Goal: Task Accomplishment & Management: Use online tool/utility

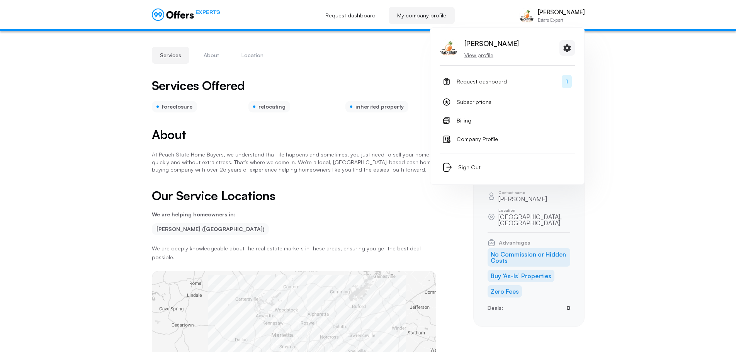
click at [564, 14] on p "[PERSON_NAME]" at bounding box center [560, 11] width 47 height 7
click at [521, 83] on link "Request dashboard 1" at bounding box center [506, 81] width 135 height 19
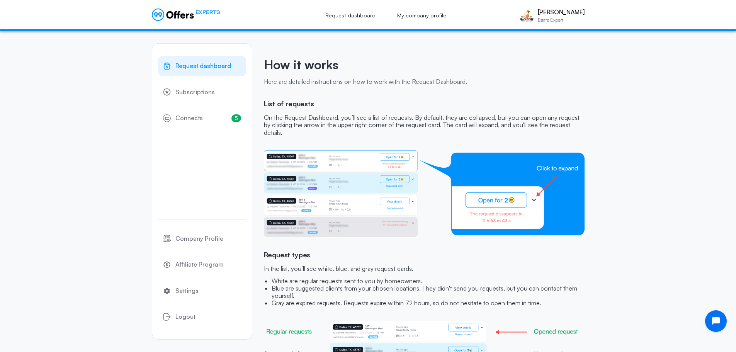
click at [209, 67] on span "Request dashboard" at bounding box center [203, 66] width 56 height 10
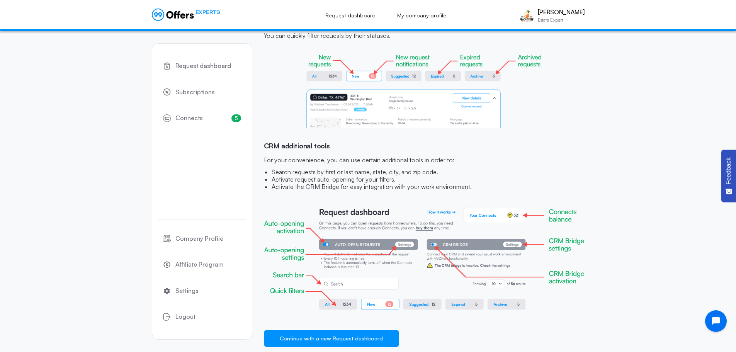
scroll to position [675, 0]
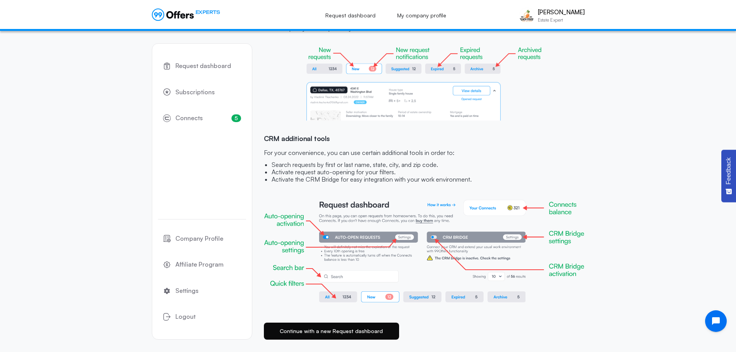
click at [373, 327] on button "Continue with a new Request dashboard" at bounding box center [331, 330] width 135 height 17
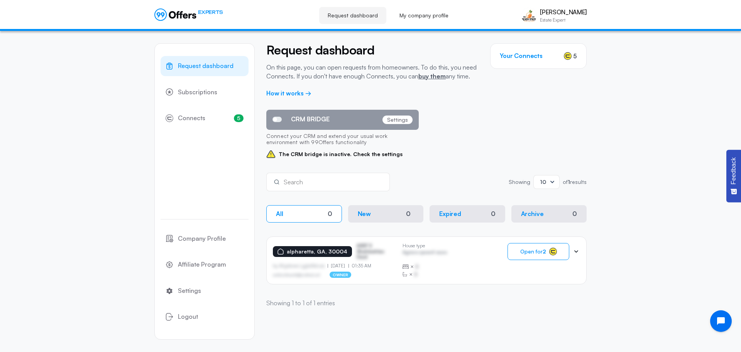
click at [276, 117] on span at bounding box center [277, 119] width 9 height 5
click at [0, 0] on input "CRM BRIDGE" at bounding box center [0, 0] width 0 height 0
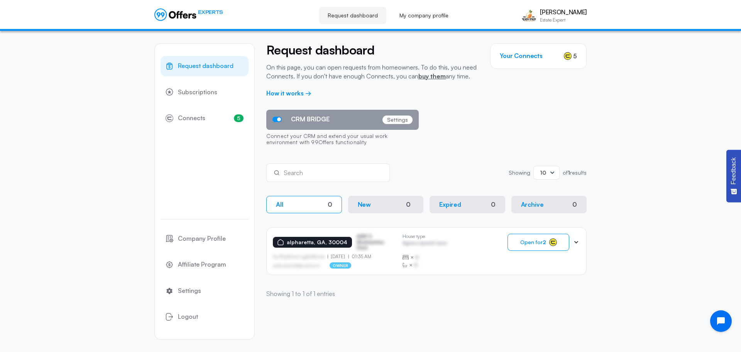
click at [273, 120] on span at bounding box center [277, 119] width 9 height 5
click at [0, 0] on input "CRM BRIDGE" at bounding box center [0, 0] width 0 height 0
